Goal: Information Seeking & Learning: Learn about a topic

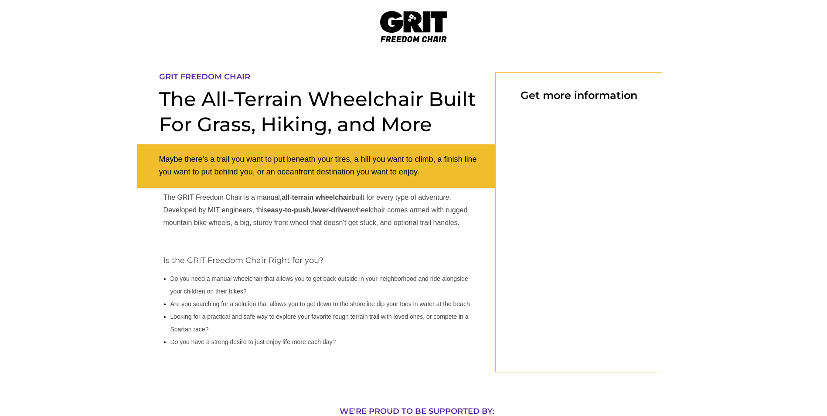
select select "US"
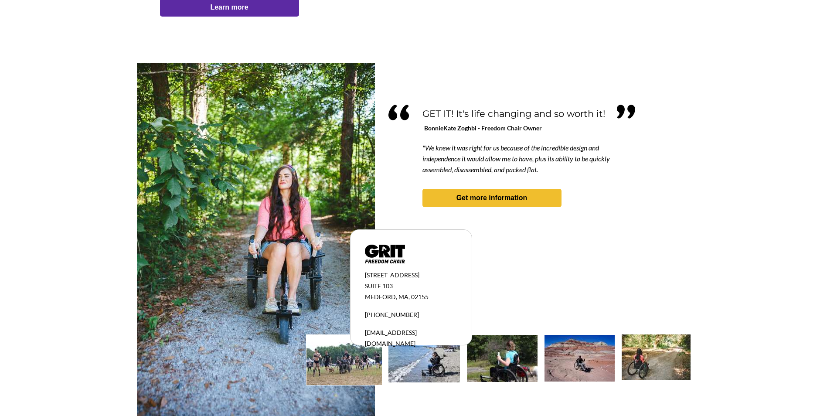
scroll to position [717, 0]
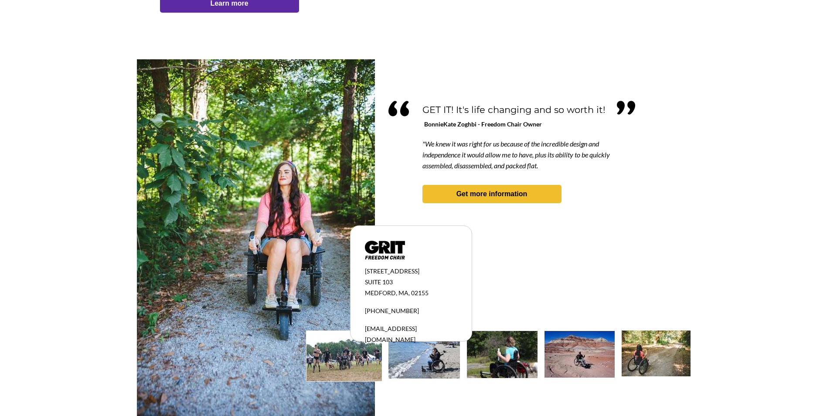
click at [350, 356] on img at bounding box center [343, 356] width 75 height 50
click at [438, 369] on img at bounding box center [423, 354] width 71 height 47
click at [521, 357] on img at bounding box center [502, 354] width 71 height 47
click at [563, 357] on img at bounding box center [579, 354] width 70 height 47
click at [684, 372] on img at bounding box center [655, 353] width 69 height 46
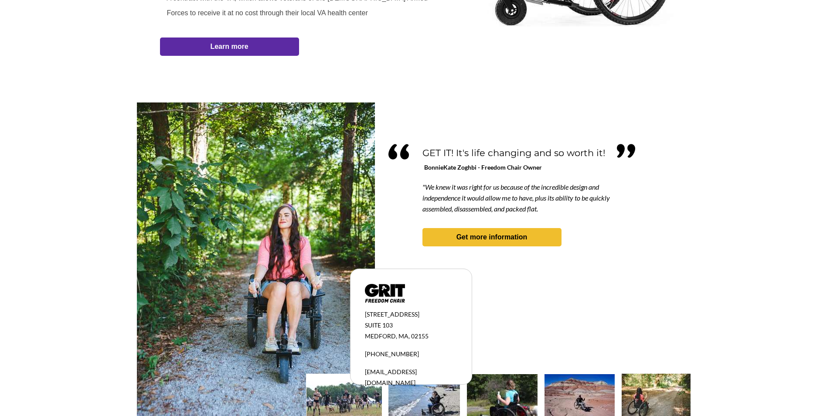
scroll to position [674, 0]
click at [479, 237] on strong "Get more information" at bounding box center [491, 237] width 71 height 7
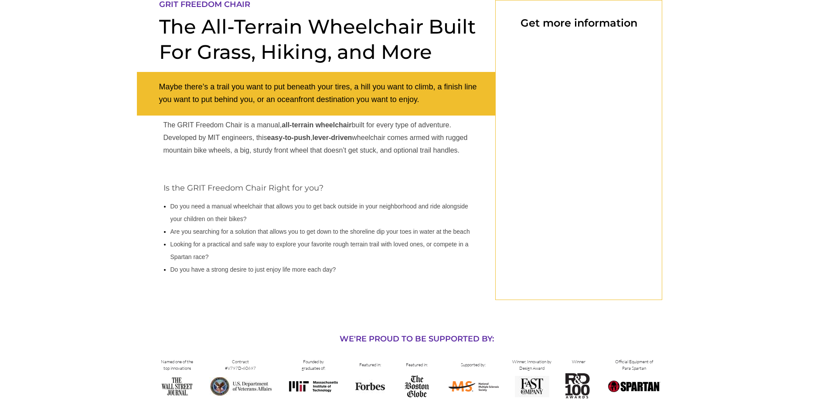
select select "US"
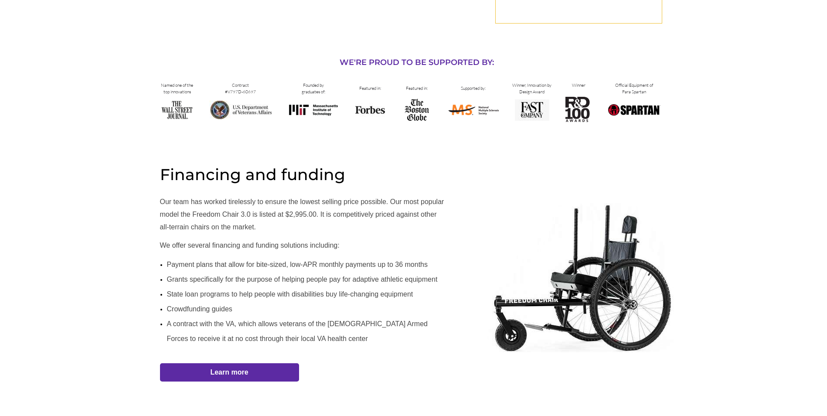
scroll to position [377, 0]
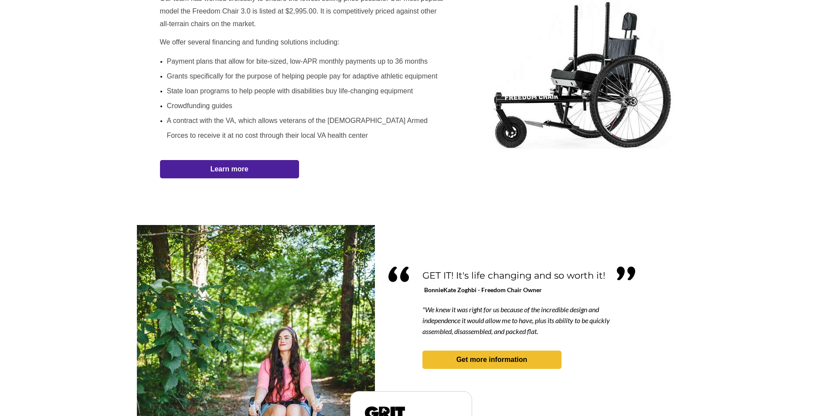
click at [242, 170] on strong "Learn more" at bounding box center [229, 168] width 38 height 7
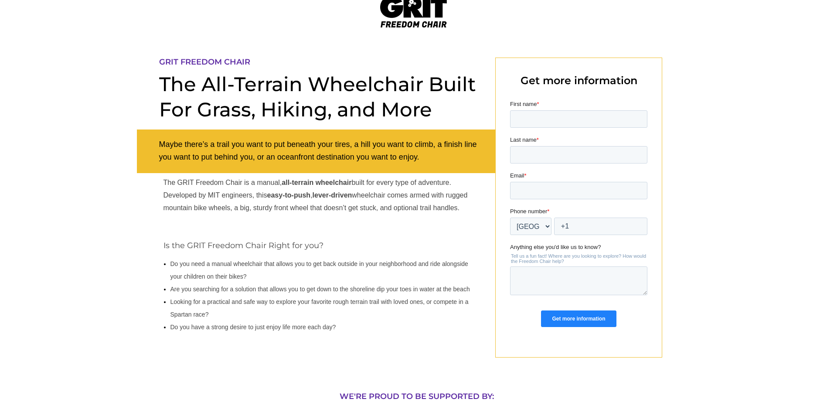
scroll to position [0, 0]
